Goal: Transaction & Acquisition: Purchase product/service

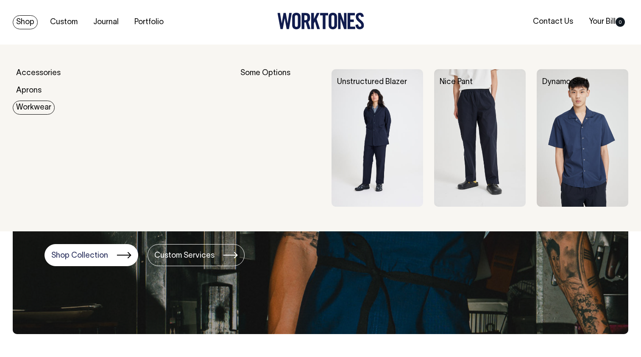
click at [36, 105] on link "Workwear" at bounding box center [34, 108] width 42 height 14
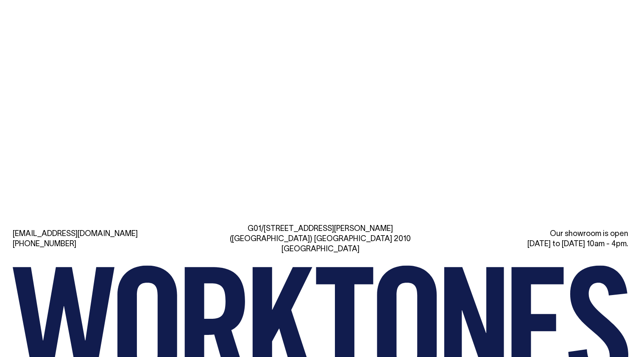
type input"] "u"
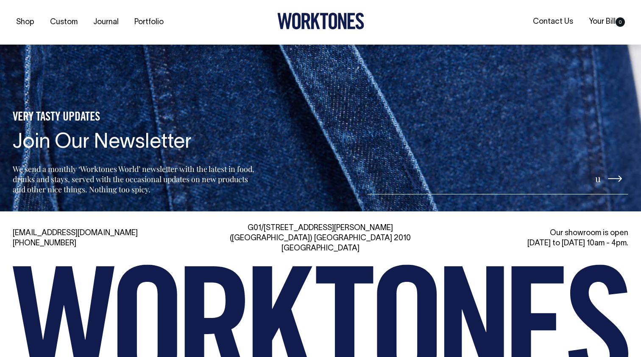
scroll to position [731, 0]
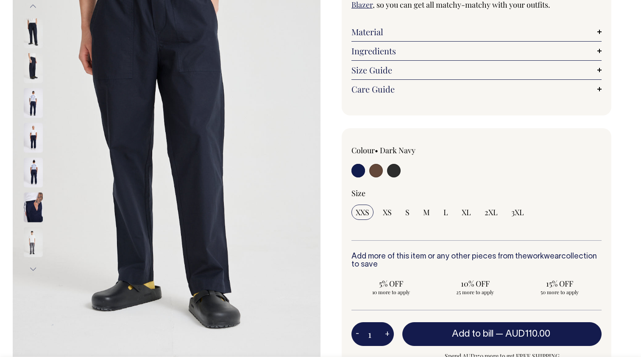
scroll to position [149, 0]
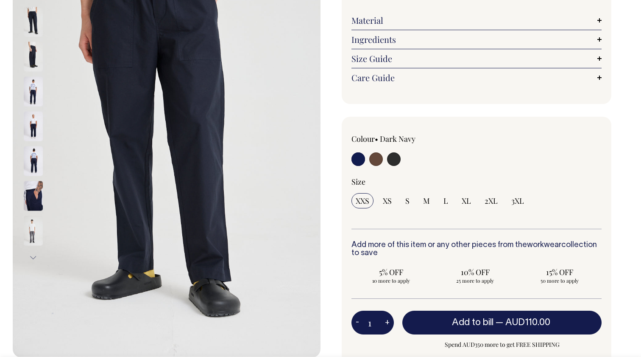
click at [377, 159] on input "radio" at bounding box center [376, 159] width 14 height 14
radio input "true"
radio input "false"
select select "Chocolate"
